Goal: Find specific page/section: Find specific page/section

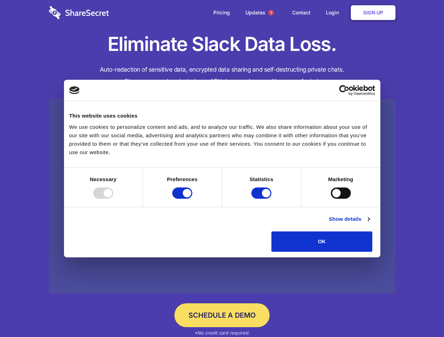
click at [113, 199] on div at bounding box center [103, 193] width 20 height 11
click at [192, 199] on input "Preferences" at bounding box center [182, 193] width 20 height 11
checkbox input "false"
click at [262, 199] on input "Statistics" at bounding box center [261, 193] width 20 height 11
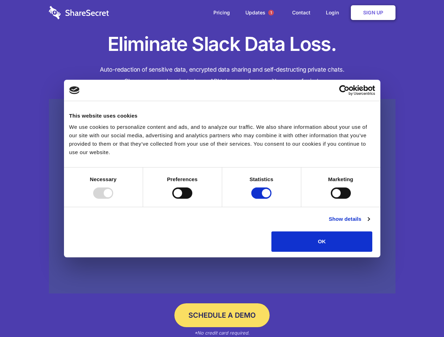
checkbox input "false"
click at [331, 199] on input "Marketing" at bounding box center [341, 193] width 20 height 11
checkbox input "true"
click at [369, 224] on link "Show details" at bounding box center [349, 219] width 41 height 8
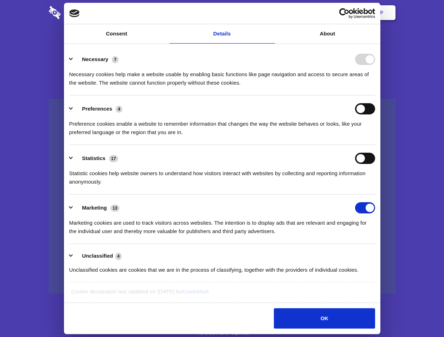
click at [375, 137] on div "Preference cookies enable a website to remember information that changes the wa…" at bounding box center [222, 126] width 306 height 22
click at [271, 13] on span "1" at bounding box center [271, 13] width 6 height 6
